Goal: Task Accomplishment & Management: Manage account settings

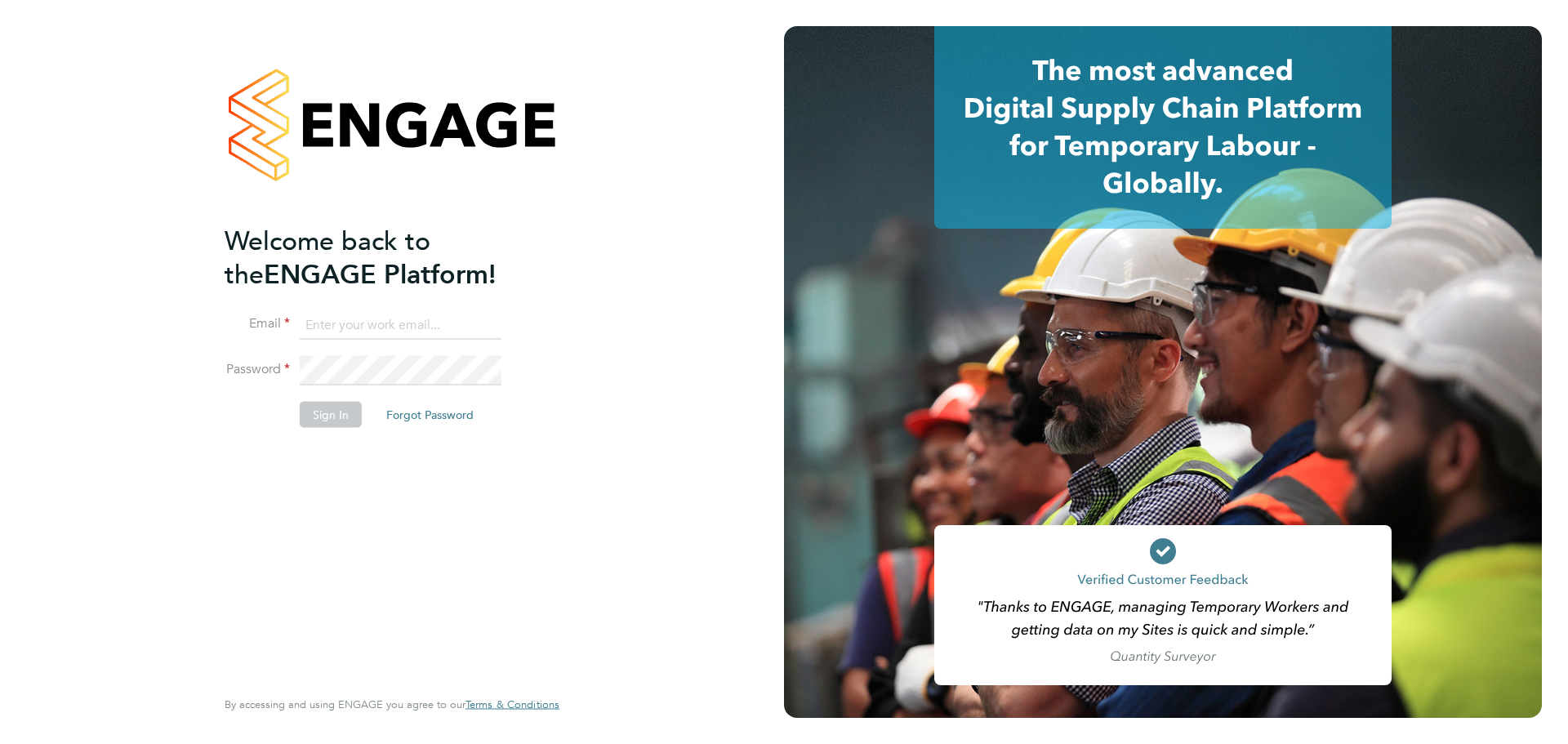
click at [348, 319] on input at bounding box center [401, 324] width 201 height 29
type input "jayne.cadman@vistry.co.uk"
click at [333, 409] on button "Sign In" at bounding box center [331, 415] width 62 height 26
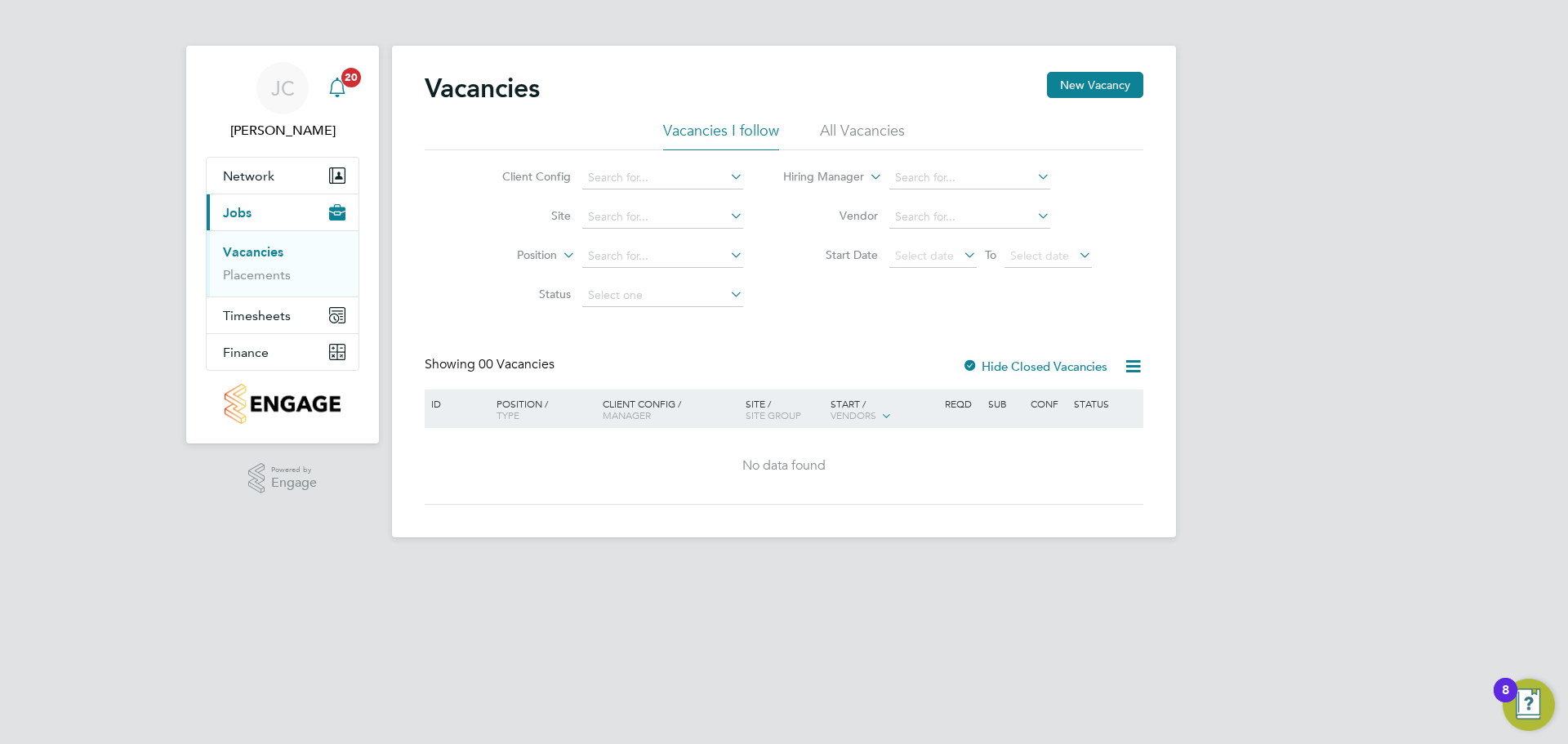
click at [342, 86] on icon "Main navigation" at bounding box center [337, 86] width 16 height 16
click at [341, 90] on icon "Main navigation" at bounding box center [338, 88] width 20 height 20
click at [332, 86] on icon "Main navigation" at bounding box center [337, 86] width 16 height 16
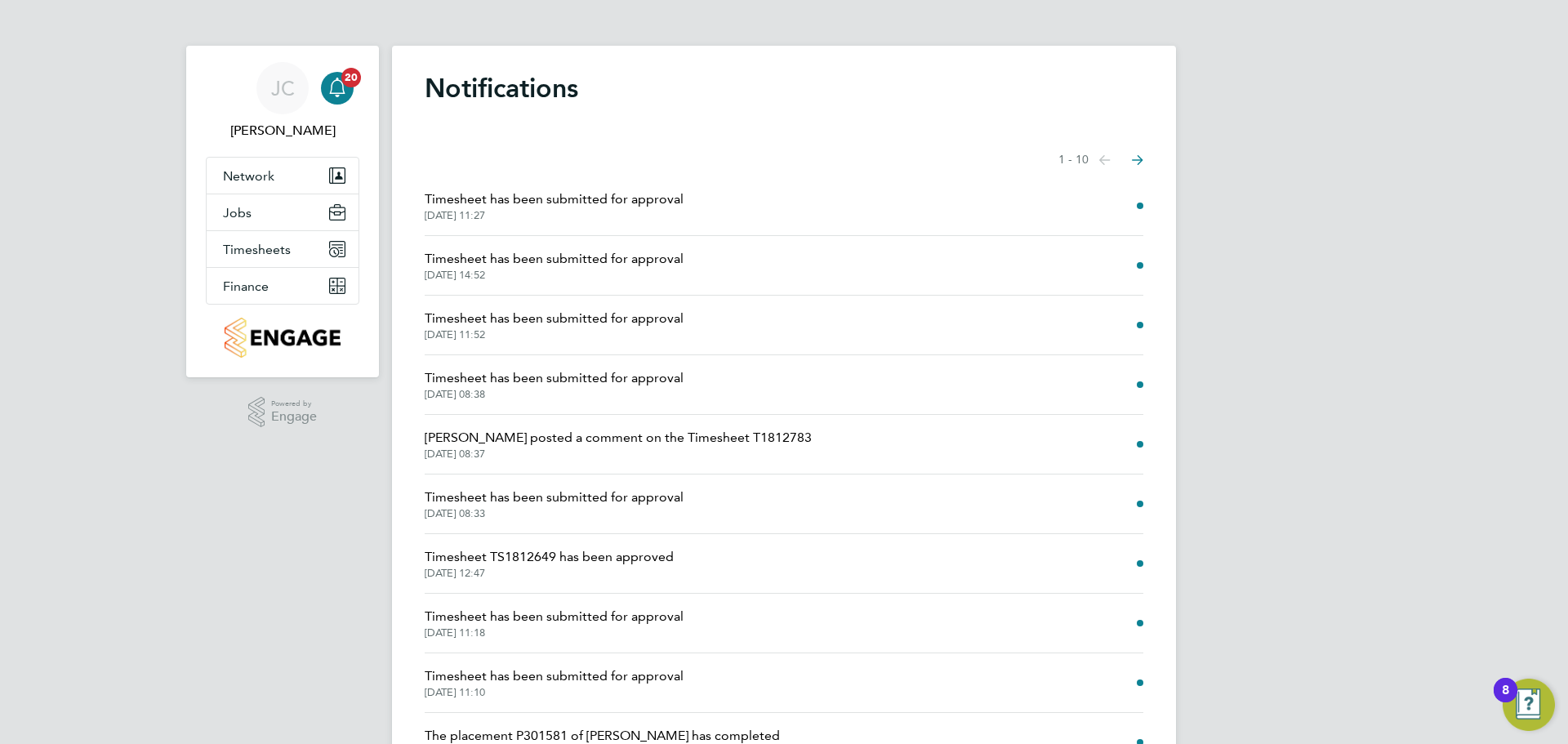
click at [539, 487] on li "Timesheet has been submitted for approval 02 Sep 2025, 08:33" at bounding box center [784, 505] width 719 height 60
click at [529, 505] on span "Timesheet has been submitted for approval" at bounding box center [554, 498] width 259 height 20
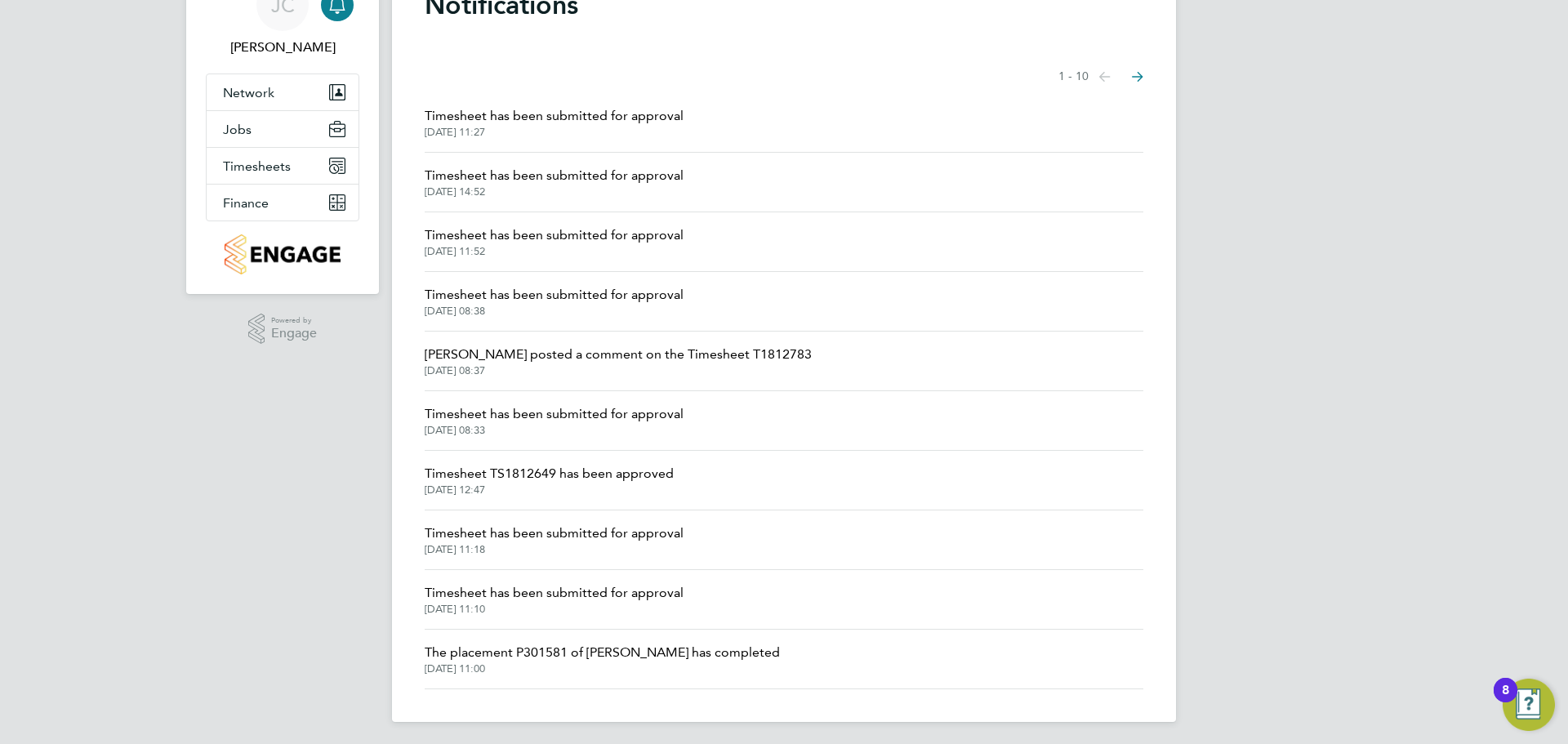
scroll to position [88, 0]
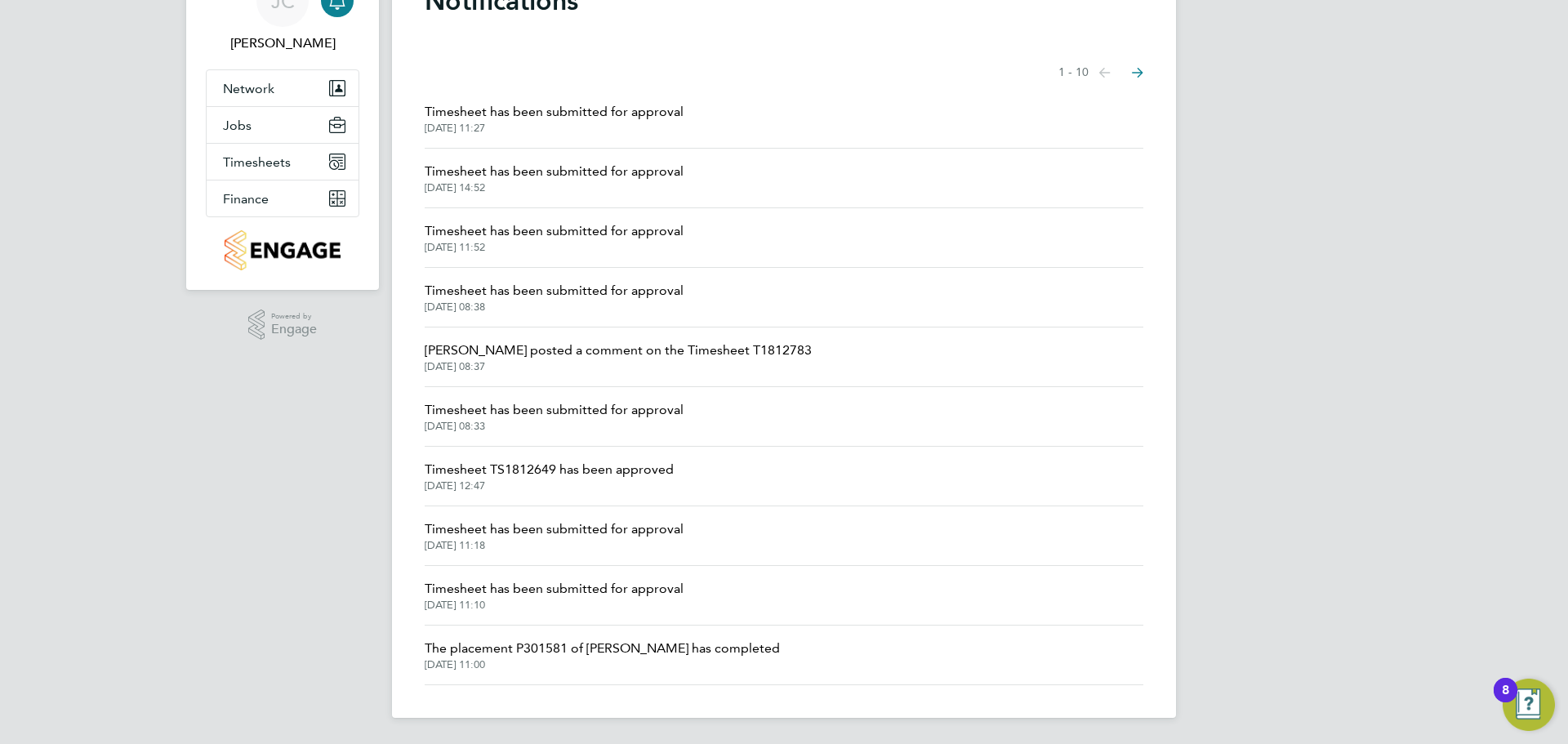
click at [544, 594] on span "Timesheet has been submitted for approval" at bounding box center [554, 589] width 259 height 20
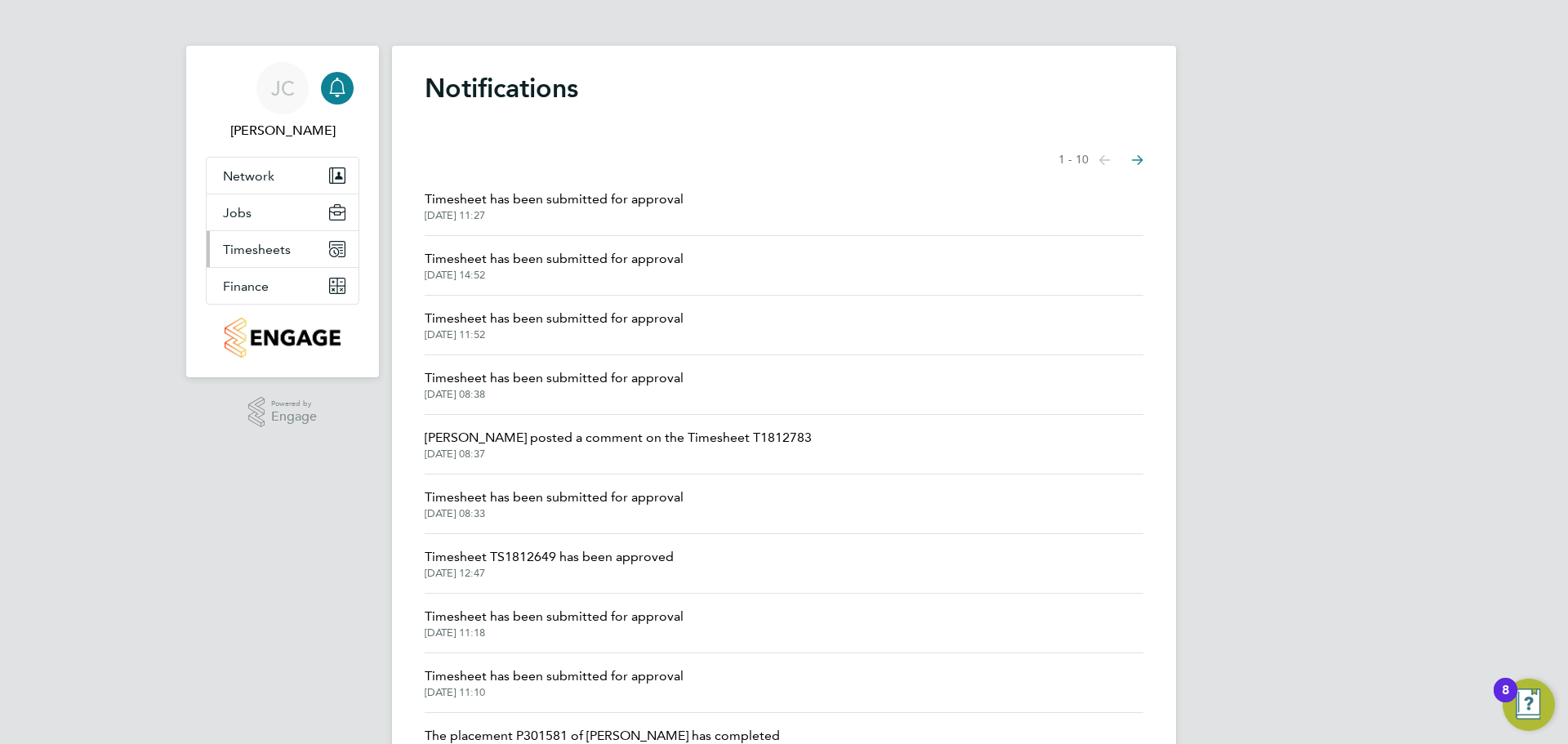
click at [265, 252] on span "Timesheets" at bounding box center [257, 250] width 68 height 16
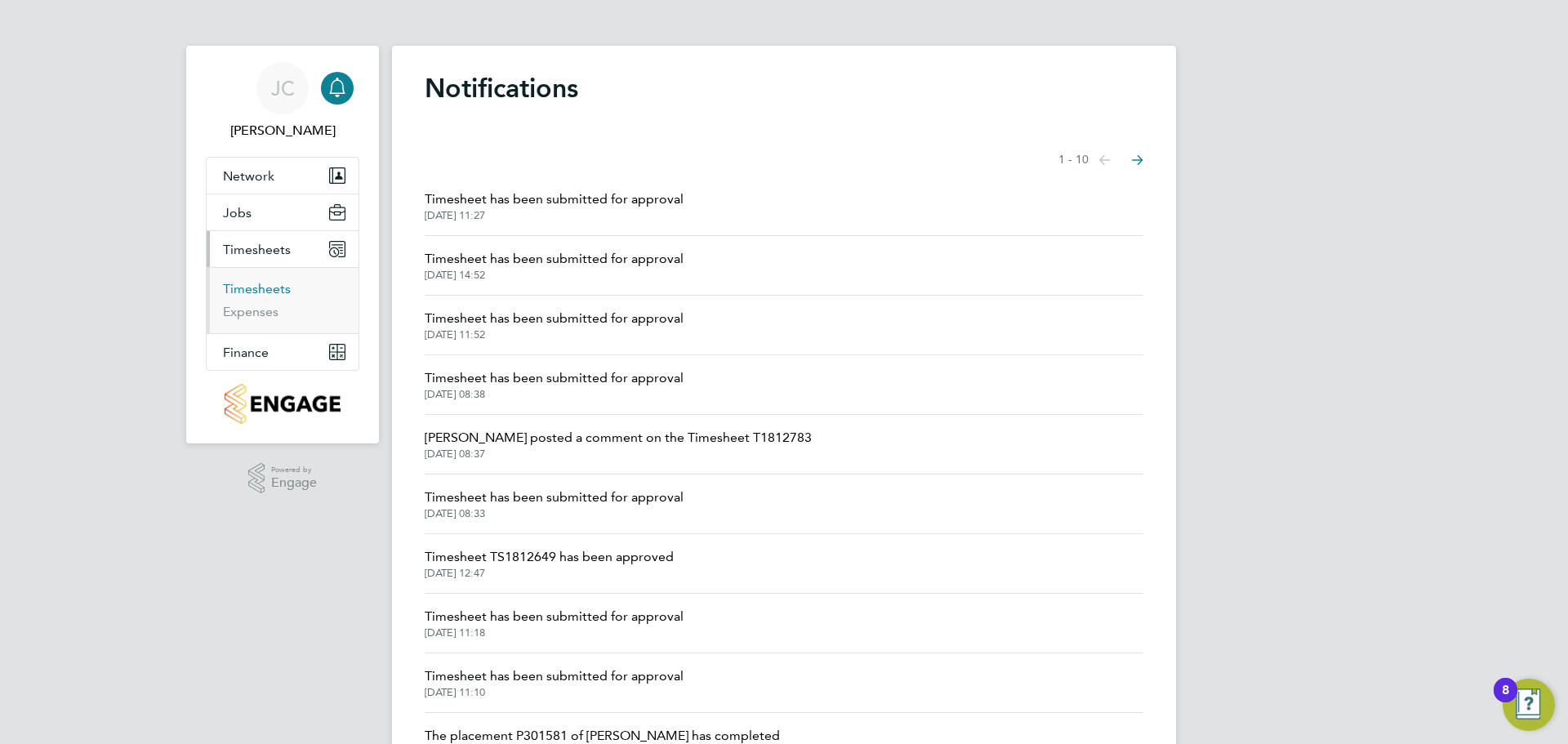
click at [264, 287] on link "Timesheets" at bounding box center [257, 289] width 68 height 16
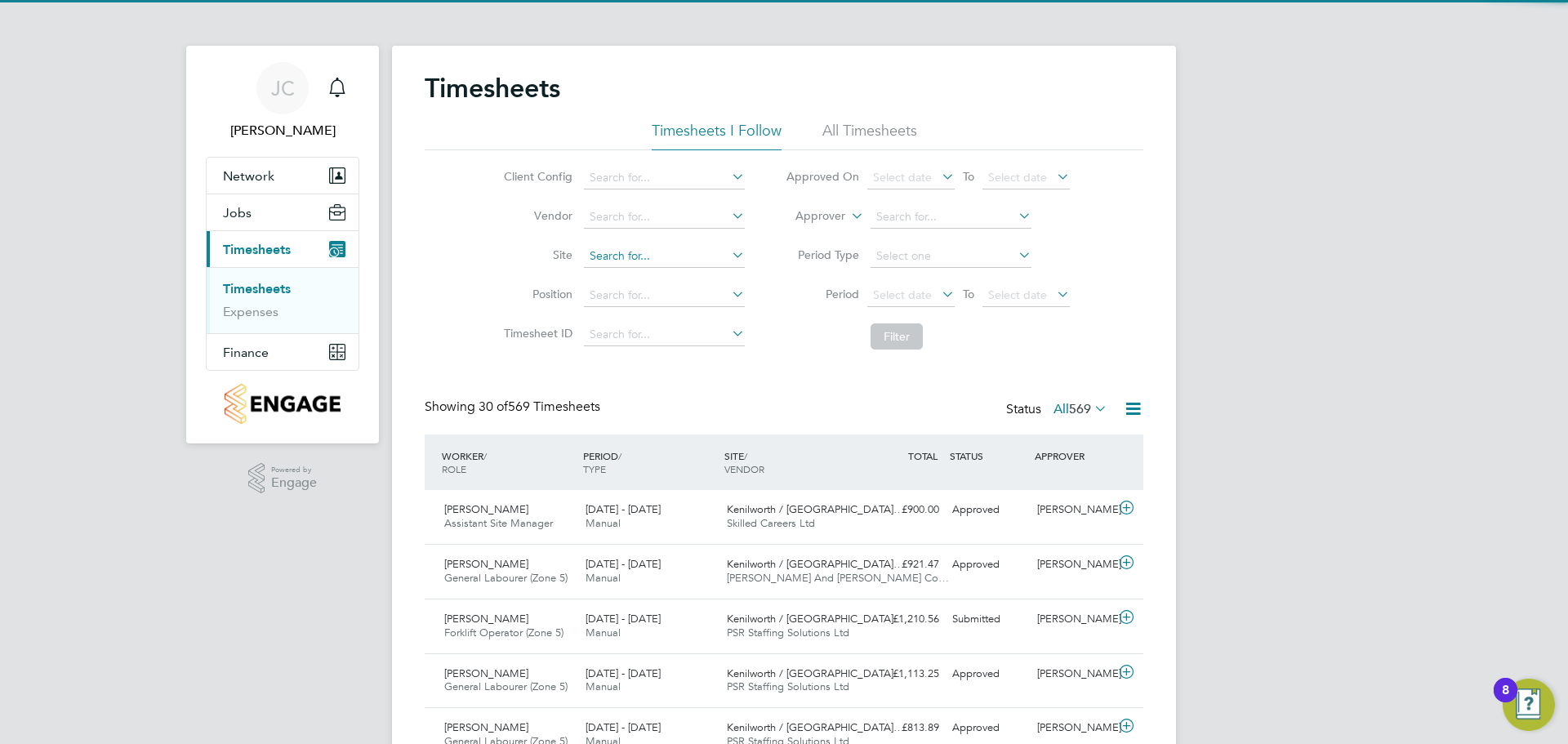
click at [637, 246] on input at bounding box center [664, 256] width 160 height 23
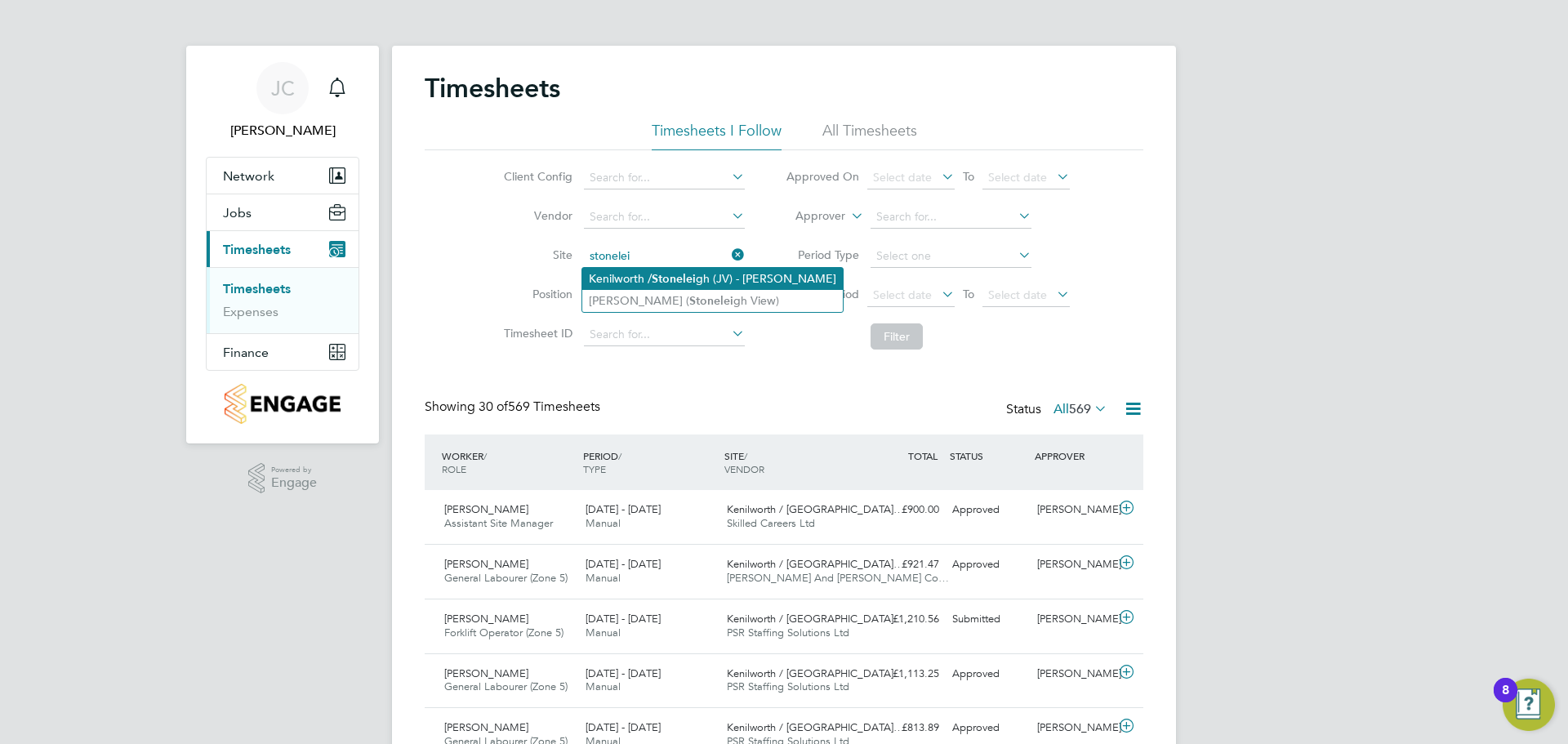
click at [665, 273] on b "Stonelei" at bounding box center [674, 279] width 44 height 14
type input "Kenilworth / Stoneleigh (JV) - Linden"
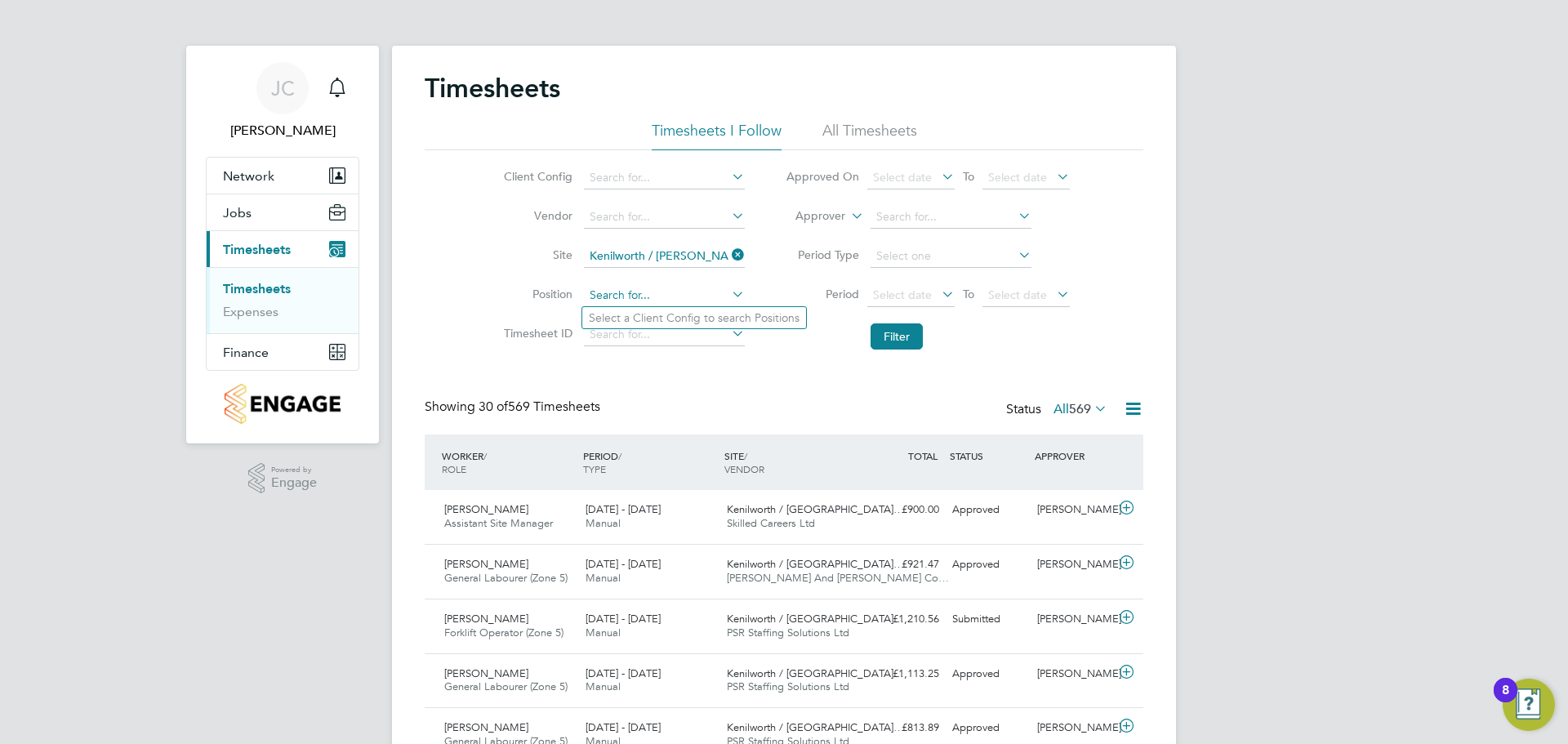
click at [645, 297] on input at bounding box center [664, 295] width 160 height 23
click at [640, 296] on input "gate" at bounding box center [664, 295] width 160 height 23
type input "g"
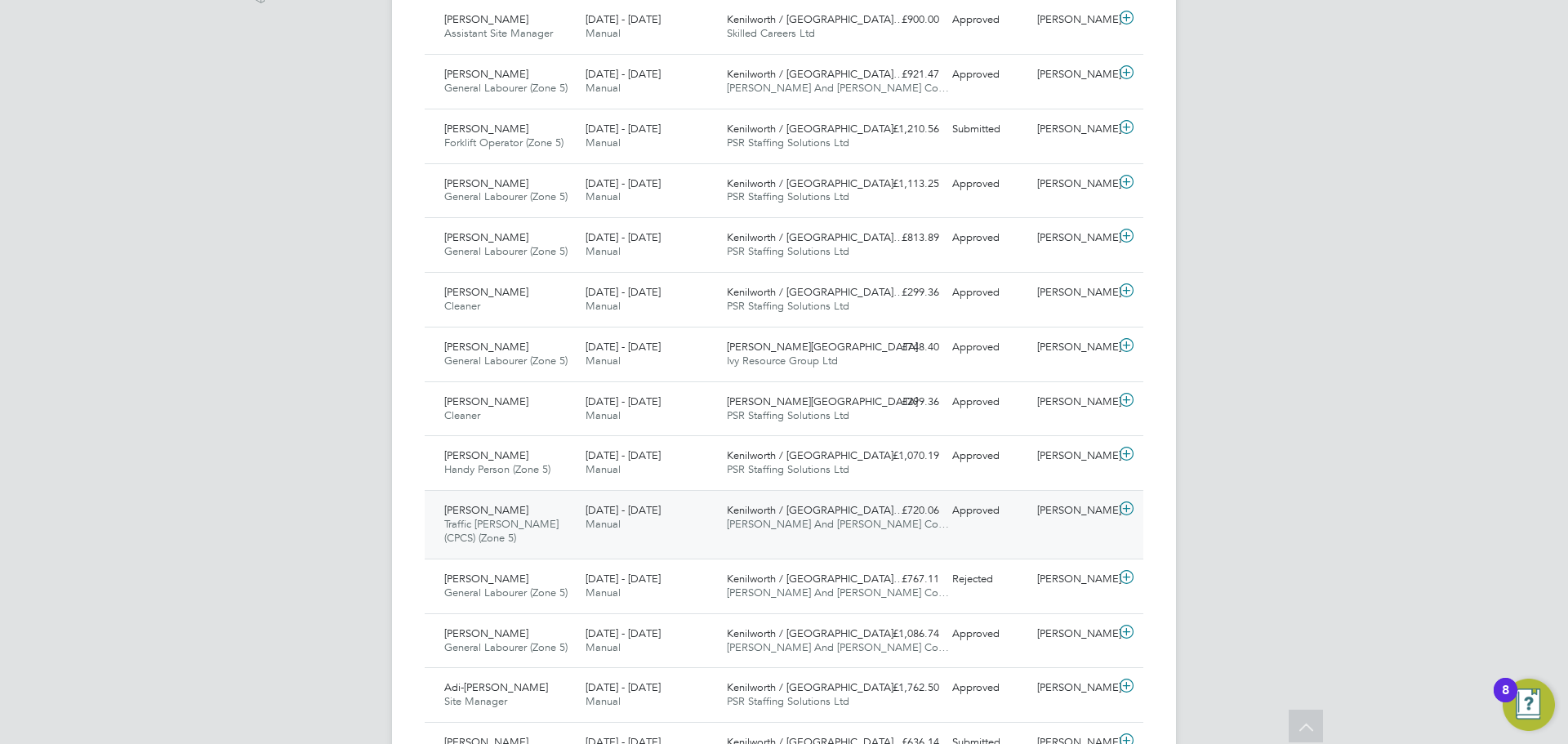
click at [476, 505] on span "David Torrance" at bounding box center [486, 511] width 84 height 14
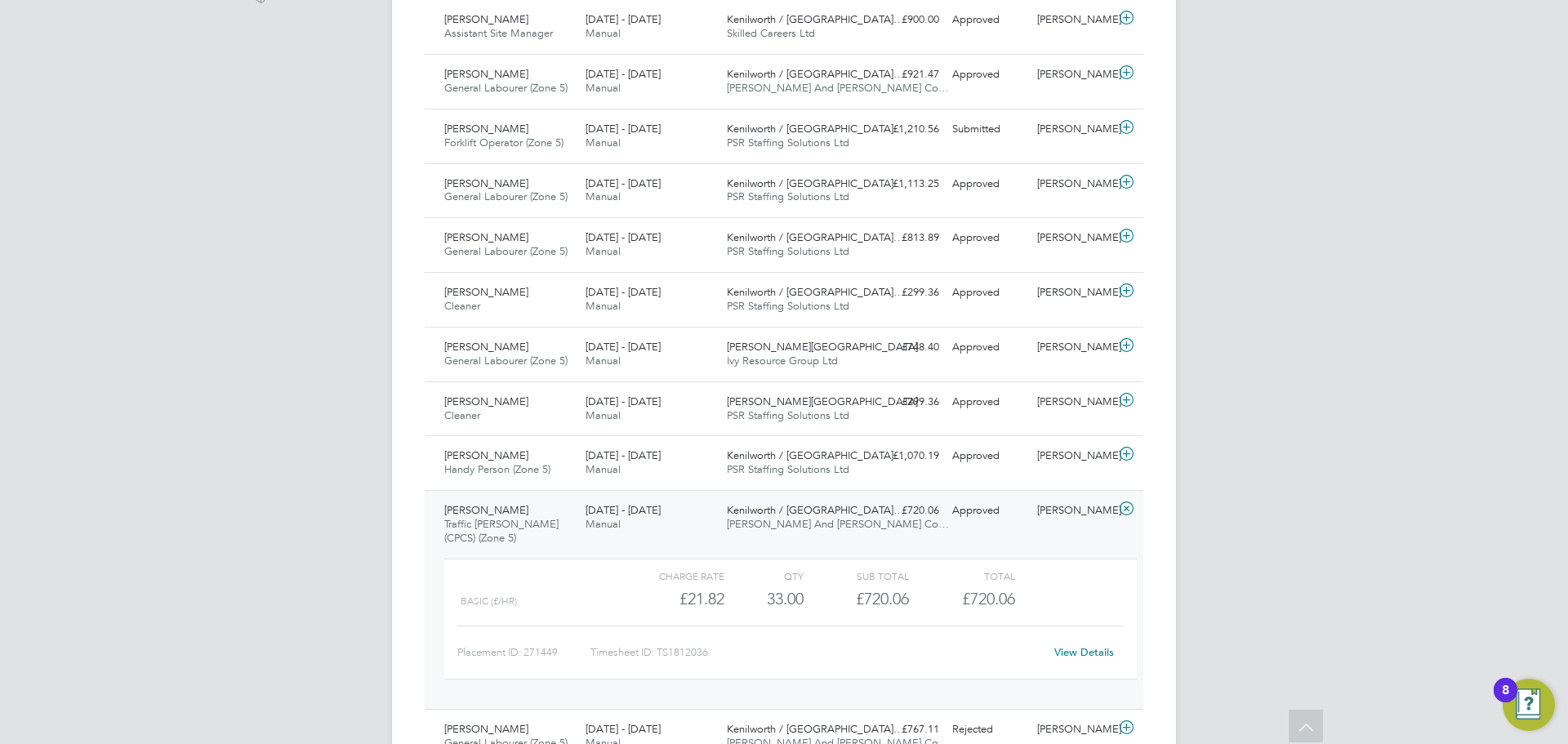
click at [483, 508] on span "David Torrance" at bounding box center [486, 511] width 84 height 14
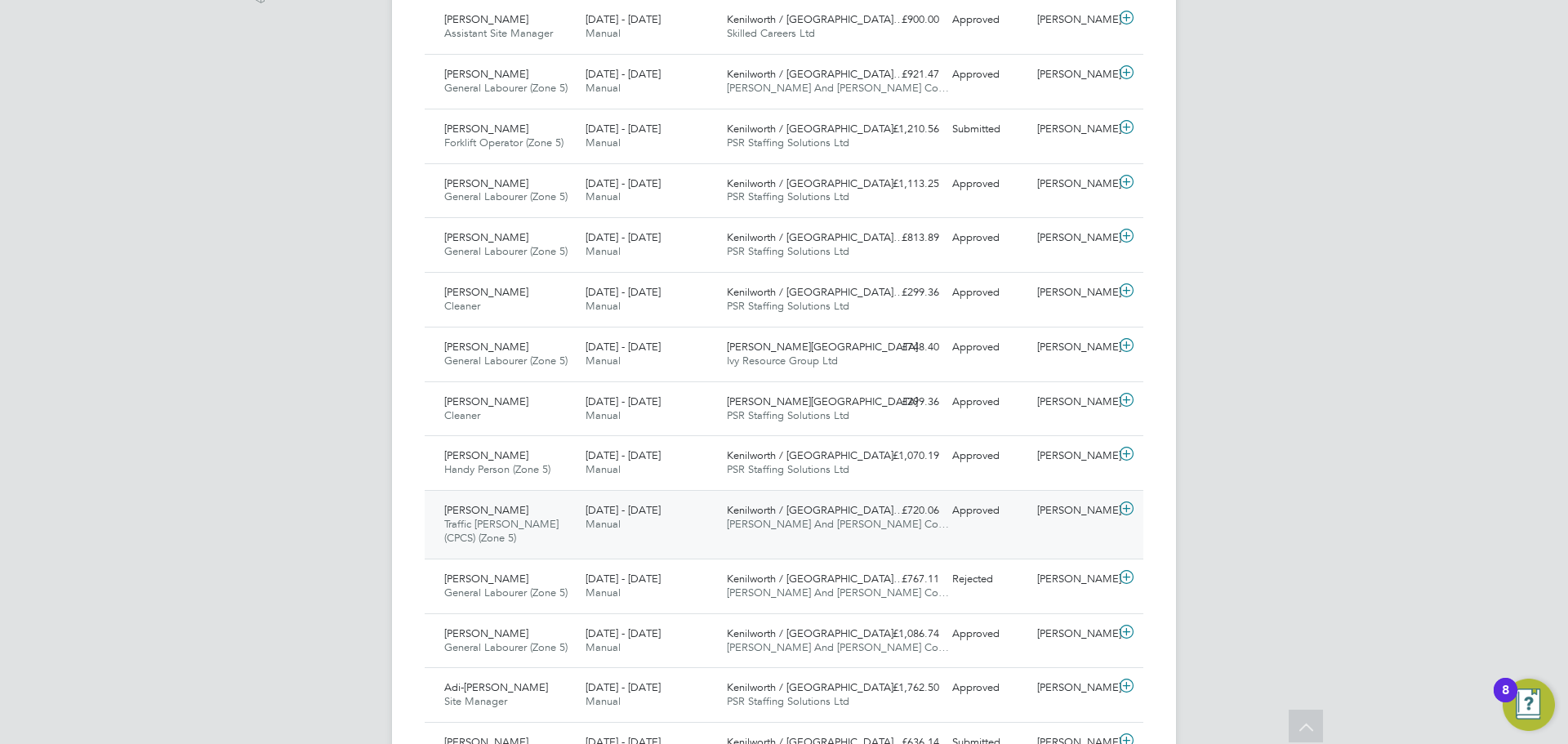
click at [483, 508] on span "David Torrance" at bounding box center [486, 511] width 84 height 14
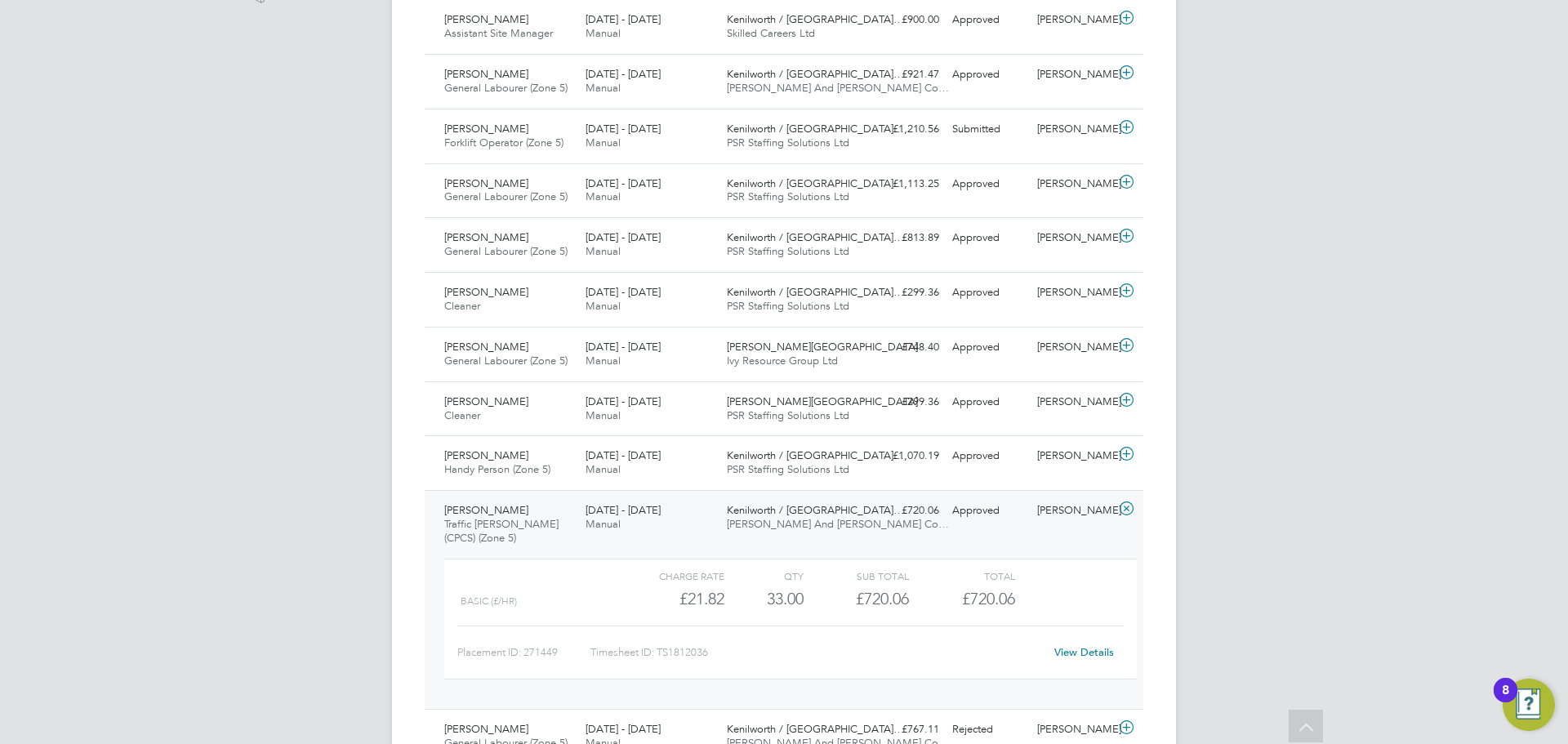
click at [609, 515] on span "[DATE] - [DATE]" at bounding box center [622, 511] width 75 height 14
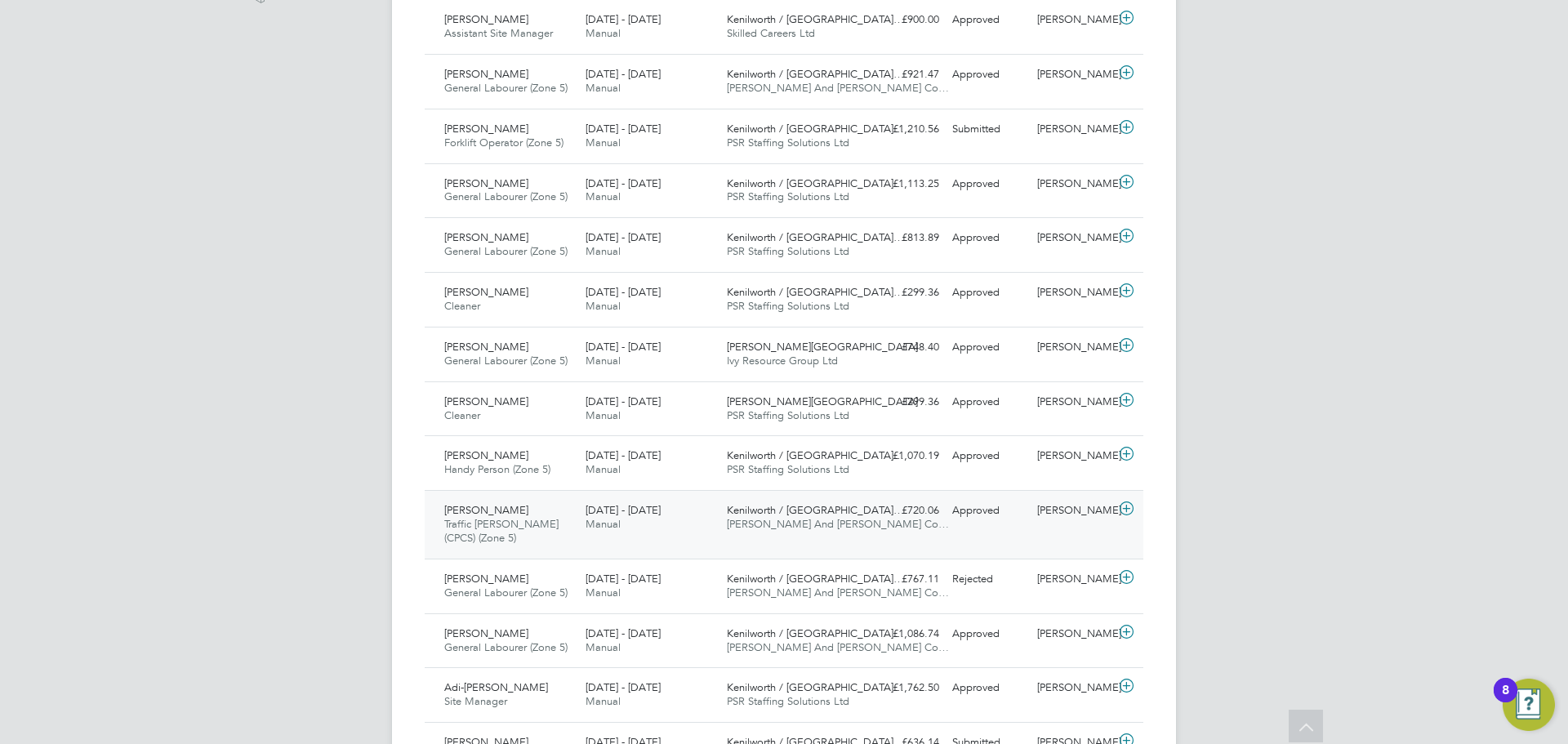
click at [484, 509] on span "David Torrance" at bounding box center [486, 511] width 84 height 14
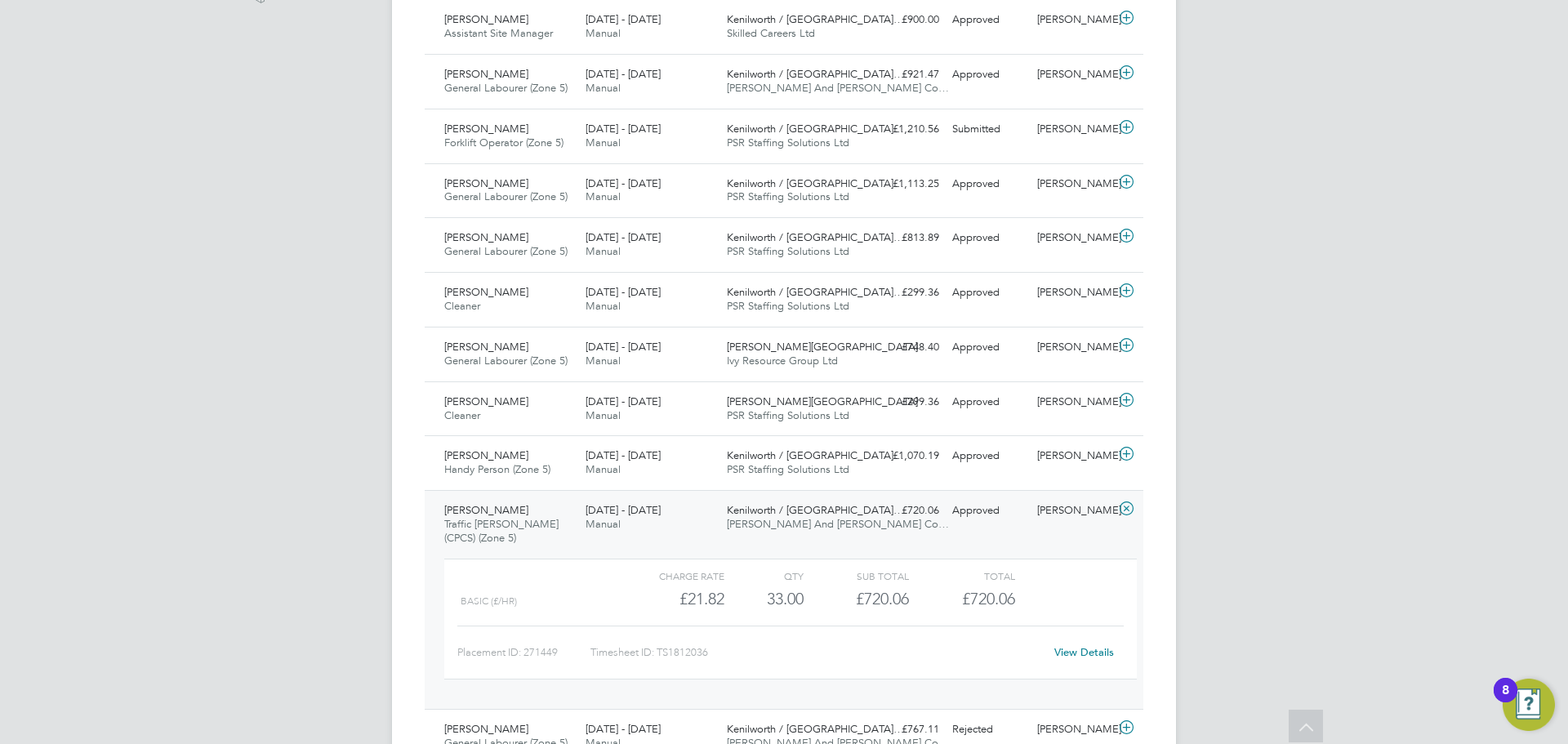
click at [1057, 649] on link "View Details" at bounding box center [1085, 652] width 60 height 14
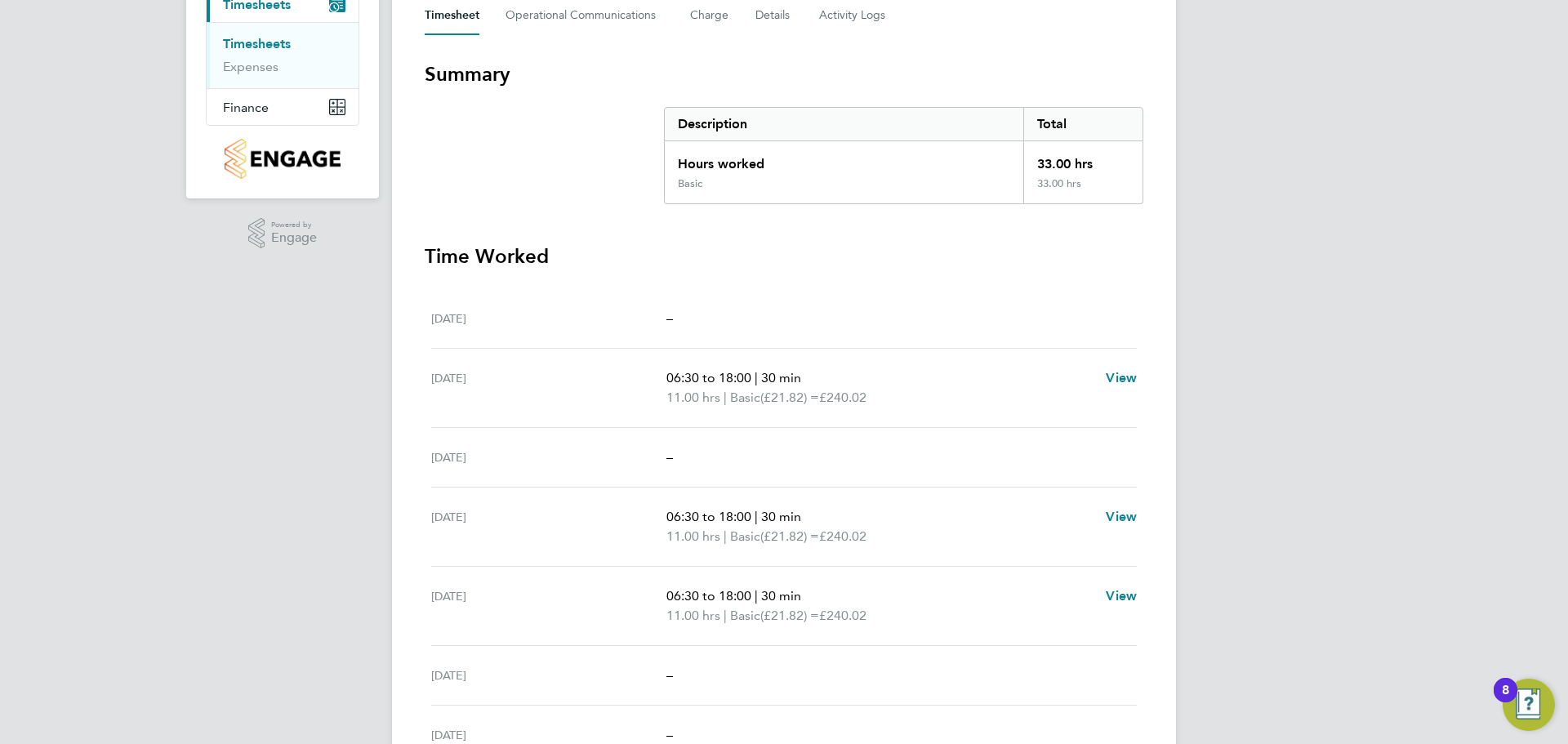
scroll to position [231, 0]
